Goal: Unclear: Unclear

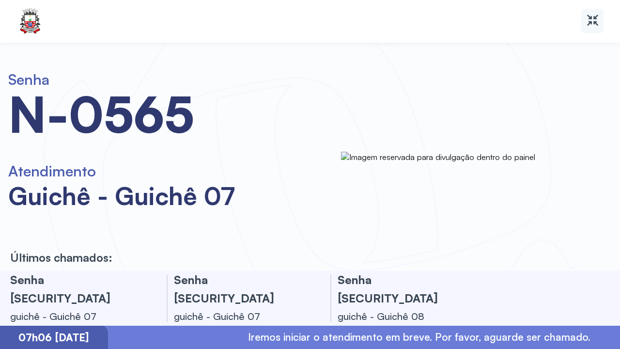
click at [597, 19] on icon at bounding box center [593, 20] width 14 height 14
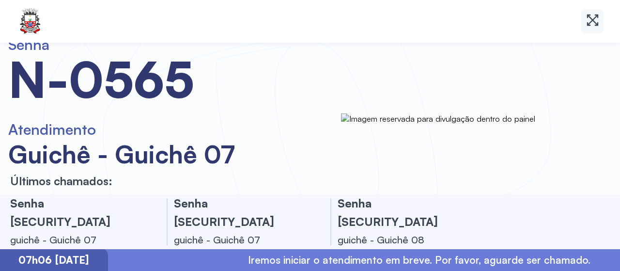
click at [588, 22] on icon at bounding box center [593, 20] width 14 height 14
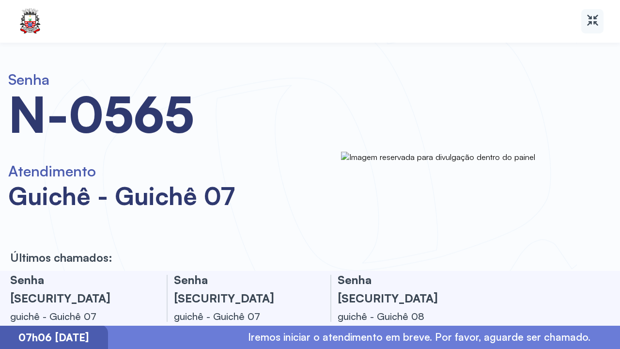
click at [591, 18] on icon at bounding box center [589, 21] width 5 height 10
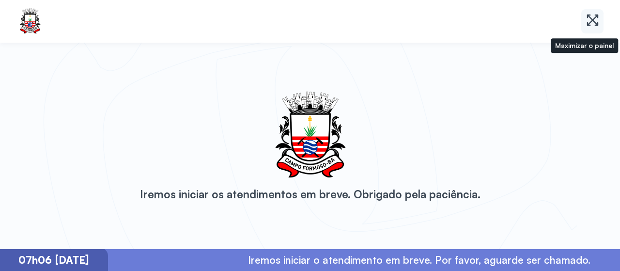
click at [593, 21] on icon at bounding box center [595, 23] width 6 height 6
